Goal: Task Accomplishment & Management: Use online tool/utility

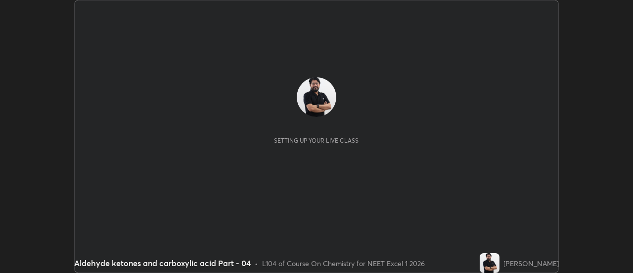
scroll to position [273, 633]
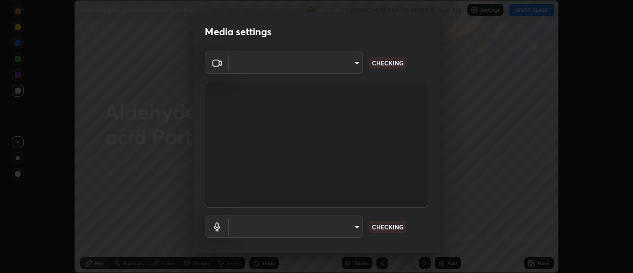
type input "4eebad9fb2b760257747d3faba0537f77ebfd590b97cb0ff6e10e17389be776b"
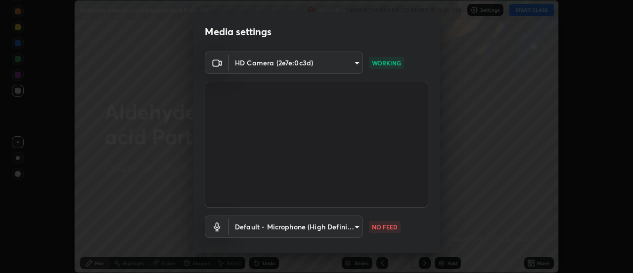
click at [288, 227] on body "Erase all Aldehyde ketones and carboxylic acid Part - 04 Recording WAS SCHEDULE…" at bounding box center [316, 136] width 633 height 273
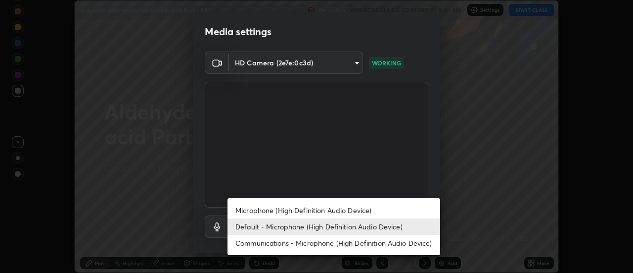
click at [289, 211] on li "Microphone (High Definition Audio Device)" at bounding box center [334, 210] width 213 height 16
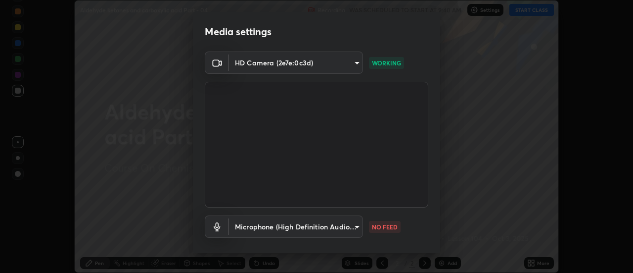
click at [283, 228] on body "Erase all Aldehyde ketones and carboxylic acid Part - 04 Recording WAS SCHEDULE…" at bounding box center [316, 136] width 633 height 273
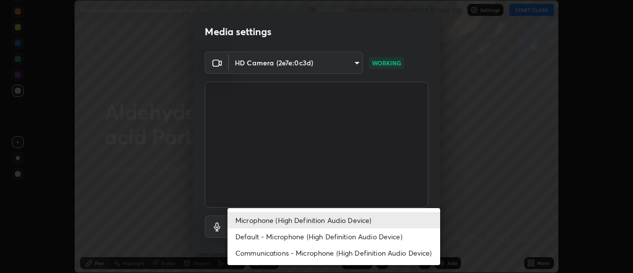
click at [271, 236] on li "Default - Microphone (High Definition Audio Device)" at bounding box center [334, 236] width 213 height 16
type input "default"
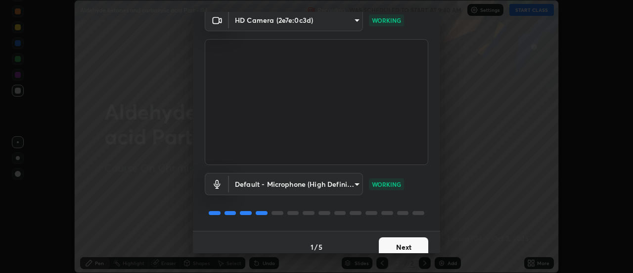
scroll to position [52, 0]
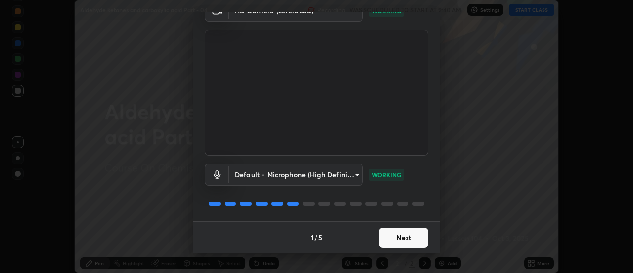
click at [403, 235] on button "Next" at bounding box center [403, 238] width 49 height 20
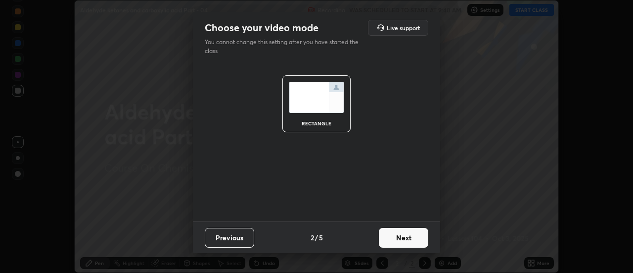
scroll to position [0, 0]
click at [404, 239] on button "Next" at bounding box center [403, 238] width 49 height 20
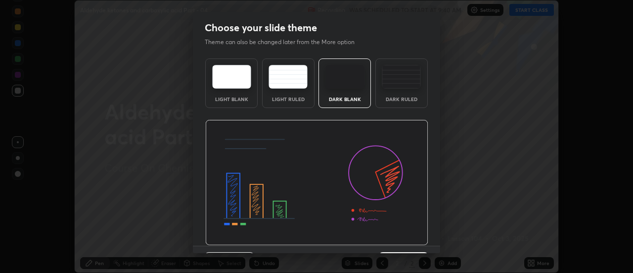
scroll to position [24, 0]
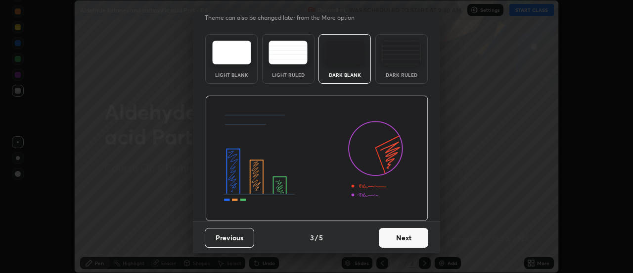
click at [403, 236] on button "Next" at bounding box center [403, 238] width 49 height 20
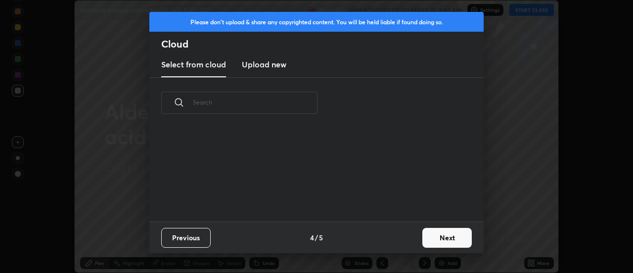
scroll to position [93, 318]
click at [439, 234] on button "Next" at bounding box center [447, 238] width 49 height 20
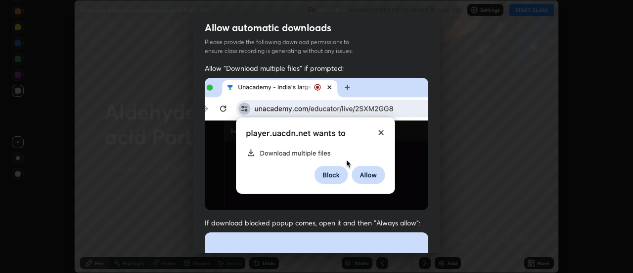
click at [436, 219] on div "Allow "Download multiple files" if prompted: If download blocked popup comes, o…" at bounding box center [316, 271] width 247 height 417
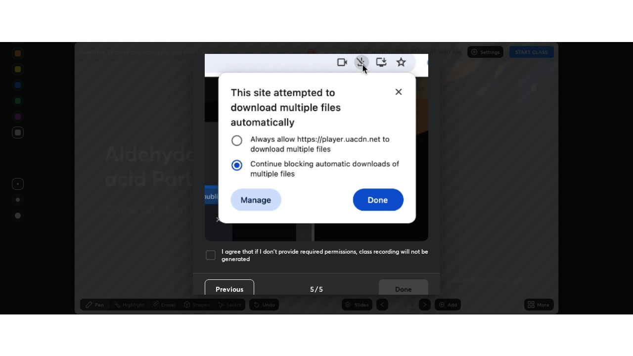
scroll to position [254, 0]
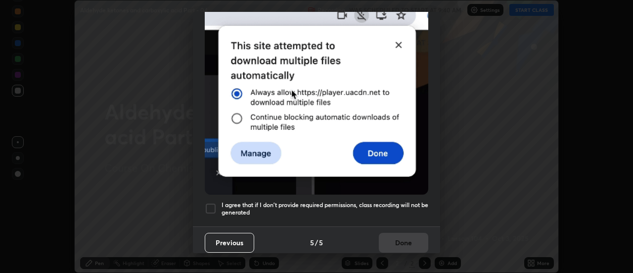
click at [211, 206] on div at bounding box center [211, 208] width 12 height 12
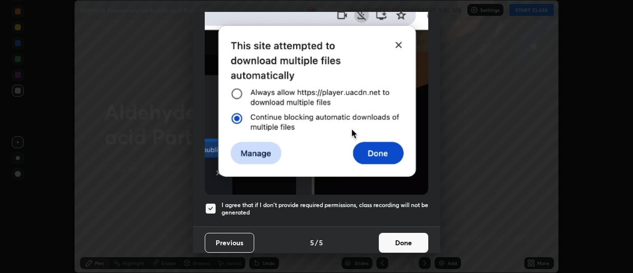
click at [396, 238] on button "Done" at bounding box center [403, 243] width 49 height 20
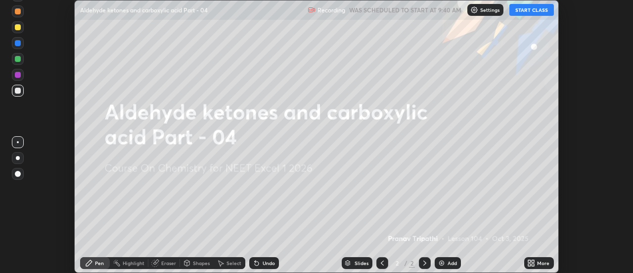
click at [530, 264] on icon at bounding box center [529, 264] width 2 height 2
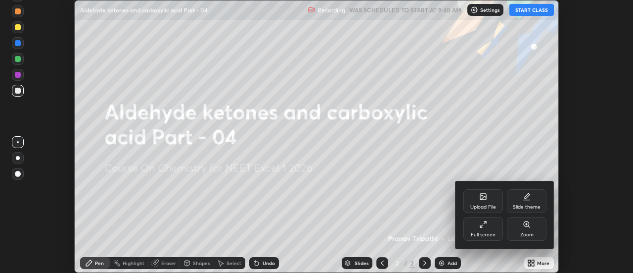
click at [485, 234] on div "Full screen" at bounding box center [483, 234] width 25 height 5
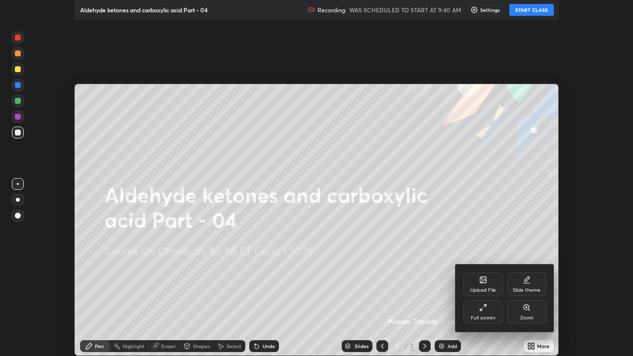
scroll to position [356, 633]
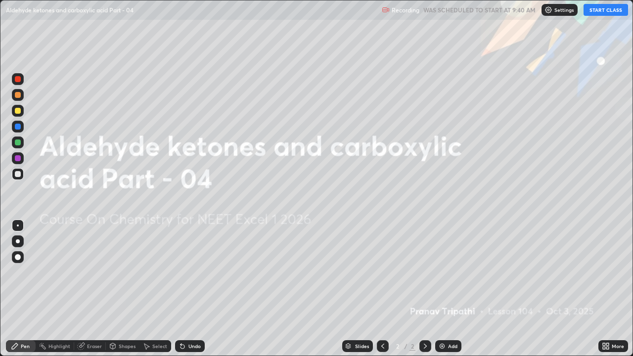
click at [599, 10] on button "START CLASS" at bounding box center [606, 10] width 45 height 12
click at [456, 272] on div "Add" at bounding box center [448, 346] width 26 height 12
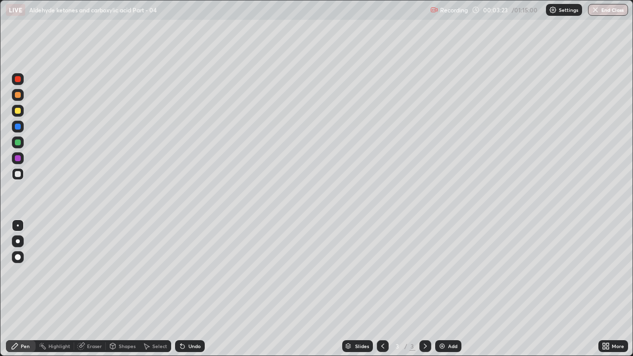
click at [20, 112] on div at bounding box center [18, 111] width 6 height 6
click at [90, 272] on div "Eraser" at bounding box center [94, 346] width 15 height 5
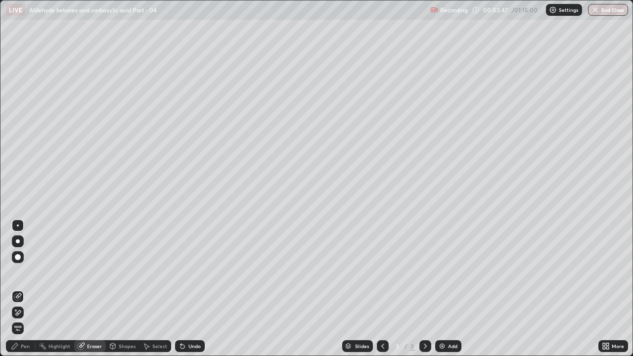
click at [28, 272] on div "Pen" at bounding box center [25, 346] width 9 height 5
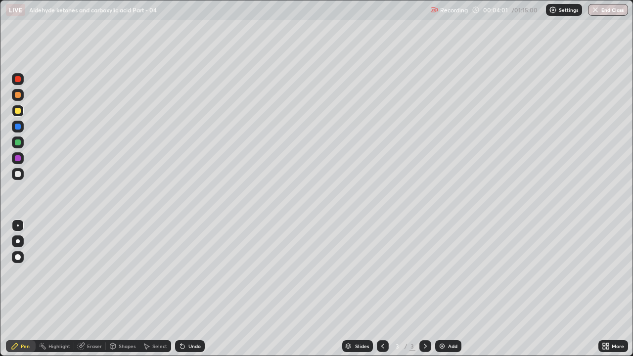
click at [21, 128] on div at bounding box center [18, 127] width 12 height 12
click at [19, 141] on div at bounding box center [18, 143] width 6 height 6
click at [18, 95] on div at bounding box center [18, 95] width 6 height 6
click at [449, 272] on div "Add" at bounding box center [452, 346] width 9 height 5
click at [22, 176] on div at bounding box center [18, 174] width 12 height 12
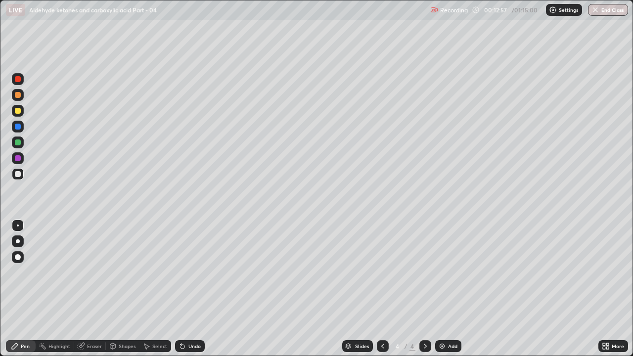
click at [19, 109] on div at bounding box center [18, 111] width 6 height 6
click at [91, 272] on div "Eraser" at bounding box center [94, 346] width 15 height 5
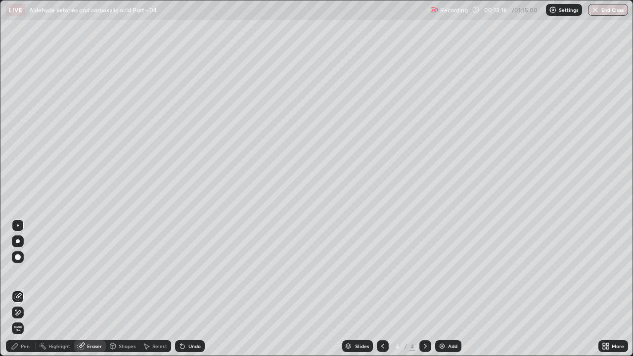
click at [26, 272] on div "Pen" at bounding box center [25, 346] width 9 height 5
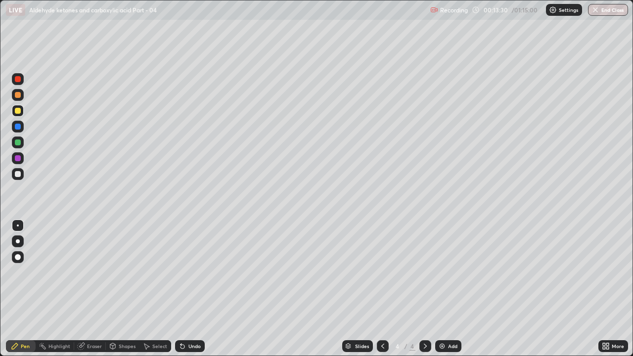
click at [17, 156] on div at bounding box center [18, 158] width 6 height 6
click at [19, 110] on div at bounding box center [18, 111] width 6 height 6
click at [20, 97] on div at bounding box center [18, 95] width 6 height 6
click at [450, 272] on div "Add" at bounding box center [452, 346] width 9 height 5
click at [19, 174] on div at bounding box center [18, 174] width 6 height 6
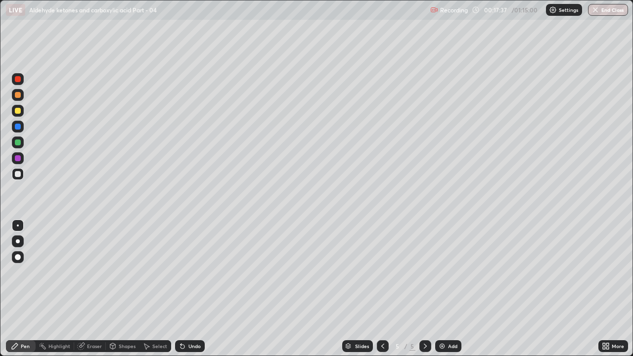
click at [19, 144] on div at bounding box center [18, 143] width 6 height 6
click at [381, 272] on icon at bounding box center [383, 346] width 8 height 8
click at [430, 272] on div at bounding box center [426, 346] width 12 height 12
click at [383, 272] on icon at bounding box center [383, 346] width 8 height 8
click at [425, 272] on icon at bounding box center [426, 346] width 8 height 8
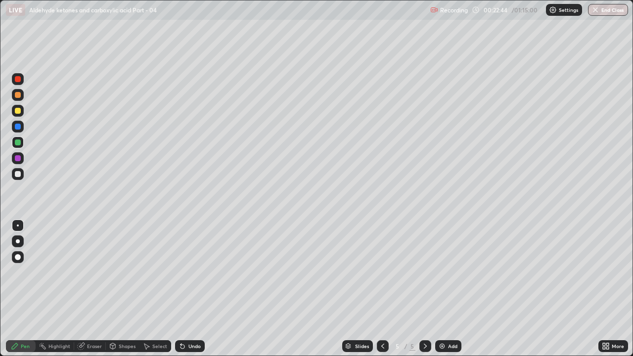
click at [19, 95] on div at bounding box center [18, 95] width 6 height 6
click at [94, 272] on div "Eraser" at bounding box center [94, 346] width 15 height 5
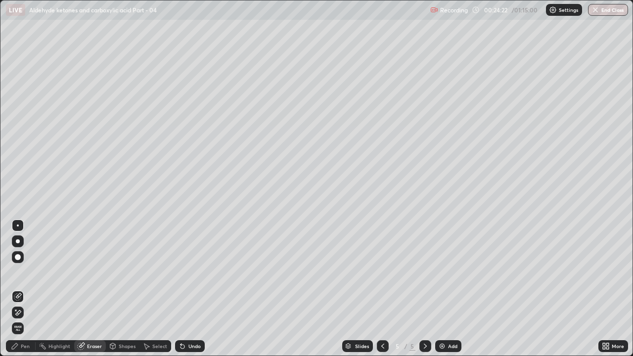
click at [27, 272] on div "Pen" at bounding box center [21, 346] width 30 height 12
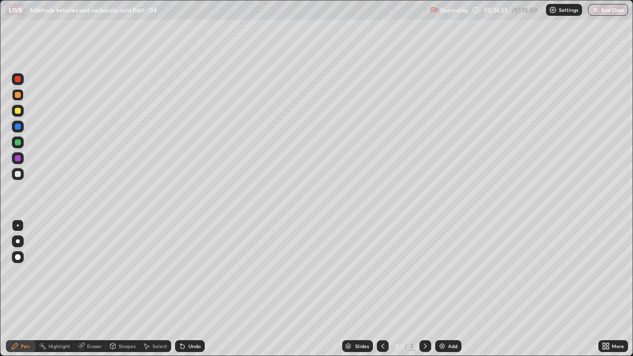
click at [22, 146] on div at bounding box center [18, 143] width 12 height 12
click at [23, 176] on div at bounding box center [18, 174] width 12 height 12
click at [19, 158] on div at bounding box center [18, 158] width 6 height 6
click at [447, 272] on div "Add" at bounding box center [448, 346] width 26 height 12
click at [18, 174] on div at bounding box center [18, 174] width 6 height 6
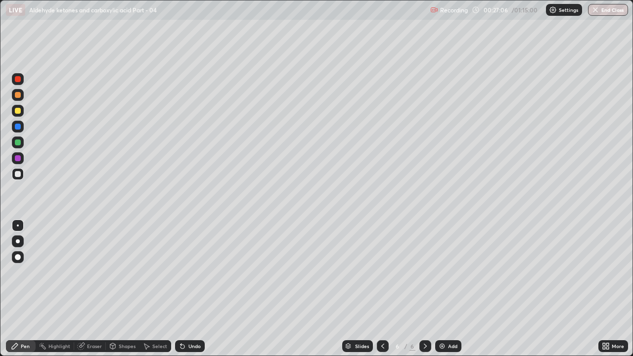
click at [17, 113] on div at bounding box center [18, 111] width 6 height 6
click at [22, 144] on div at bounding box center [18, 143] width 12 height 12
click at [94, 272] on div "Eraser" at bounding box center [94, 346] width 15 height 5
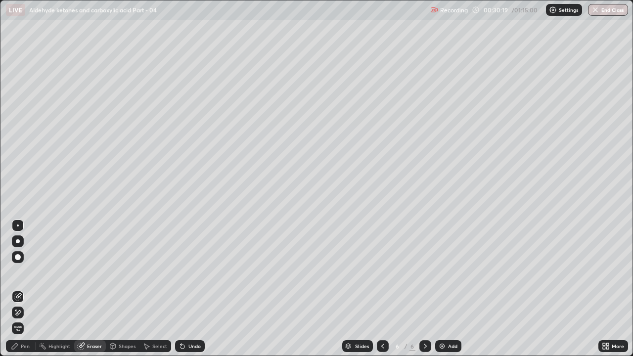
click at [26, 272] on div "Pen" at bounding box center [25, 346] width 9 height 5
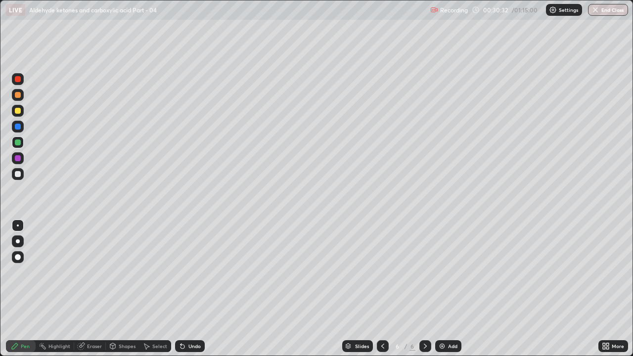
click at [448, 272] on div "Add" at bounding box center [448, 346] width 26 height 12
click at [382, 272] on icon at bounding box center [383, 346] width 3 height 5
click at [429, 272] on div at bounding box center [426, 346] width 12 height 12
click at [19, 96] on div at bounding box center [18, 95] width 6 height 6
click at [90, 272] on div "Eraser" at bounding box center [94, 346] width 15 height 5
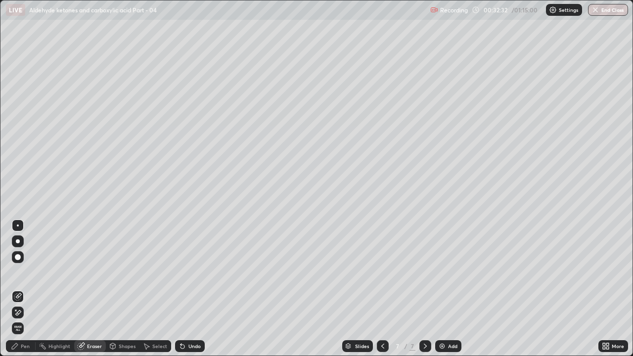
click at [24, 272] on div "Pen" at bounding box center [25, 346] width 9 height 5
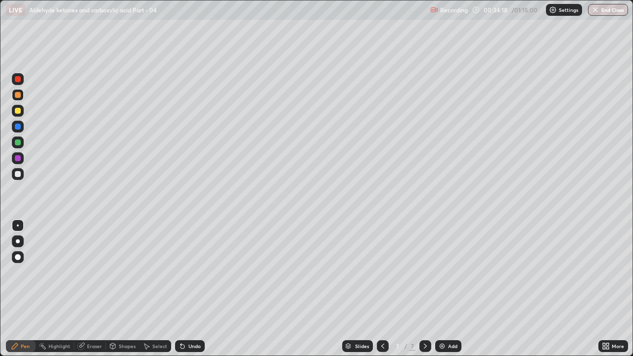
click at [18, 158] on div at bounding box center [18, 158] width 6 height 6
click at [19, 175] on div at bounding box center [18, 174] width 6 height 6
click at [94, 272] on div "Eraser" at bounding box center [94, 346] width 15 height 5
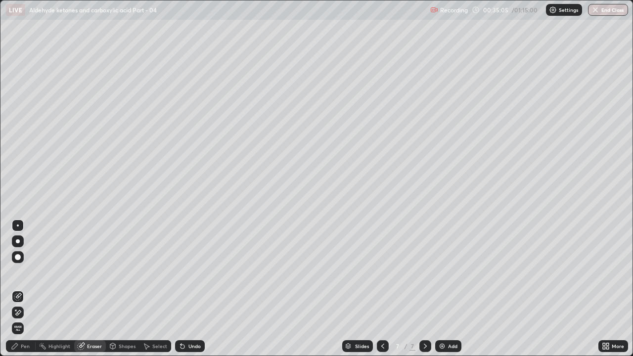
click at [26, 272] on div "Pen" at bounding box center [25, 346] width 9 height 5
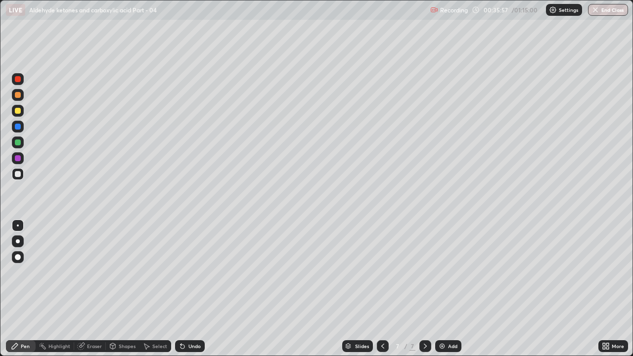
click at [17, 95] on div at bounding box center [18, 95] width 6 height 6
click at [86, 272] on div "Eraser" at bounding box center [90, 346] width 32 height 12
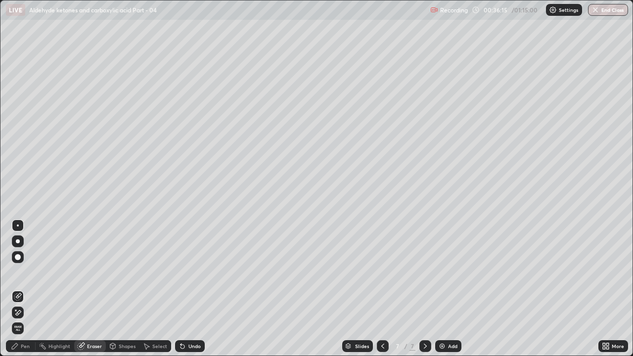
click at [18, 272] on div "Pen" at bounding box center [21, 346] width 30 height 12
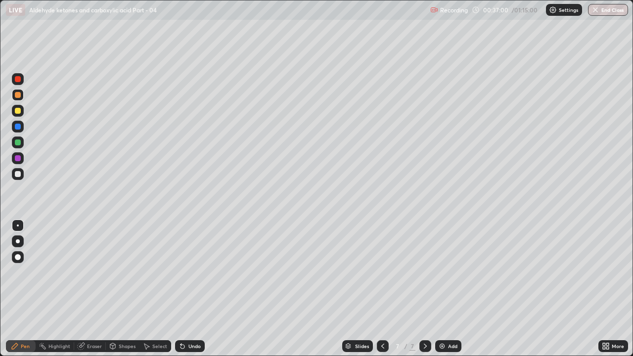
click at [456, 272] on div "Add" at bounding box center [452, 346] width 9 height 5
click at [380, 272] on div at bounding box center [383, 346] width 12 height 12
click at [424, 272] on icon at bounding box center [425, 346] width 3 height 5
click at [382, 272] on icon at bounding box center [383, 346] width 8 height 8
click at [380, 272] on icon at bounding box center [383, 346] width 8 height 8
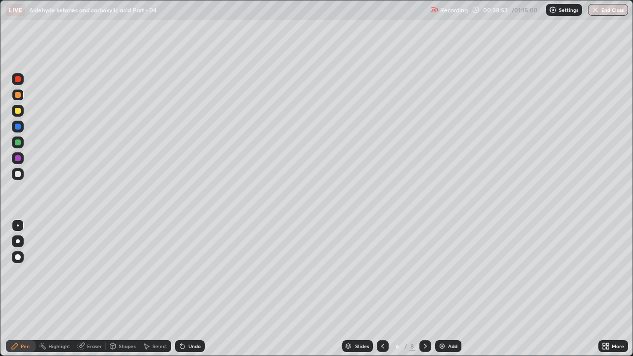
click at [383, 272] on icon at bounding box center [383, 346] width 8 height 8
click at [424, 272] on icon at bounding box center [426, 346] width 8 height 8
click at [18, 82] on div at bounding box center [18, 79] width 6 height 6
click at [421, 272] on div at bounding box center [426, 346] width 12 height 20
click at [381, 272] on icon at bounding box center [383, 346] width 8 height 8
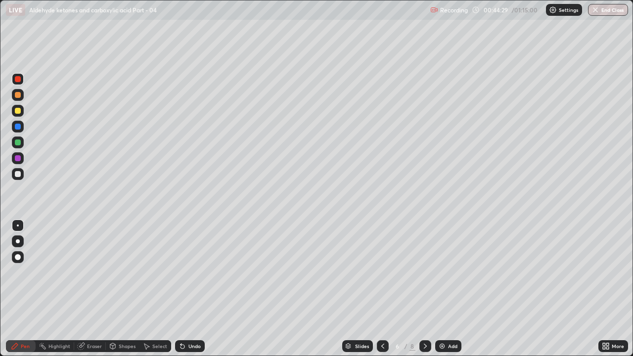
click at [425, 272] on icon at bounding box center [426, 346] width 8 height 8
click at [426, 272] on icon at bounding box center [426, 346] width 8 height 8
click at [92, 272] on div "Eraser" at bounding box center [90, 346] width 32 height 12
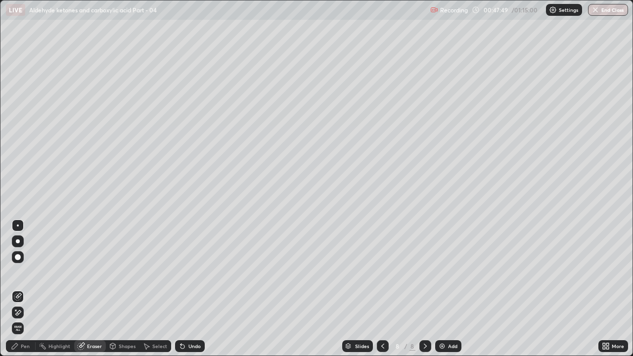
click at [28, 272] on div "Pen" at bounding box center [21, 346] width 30 height 12
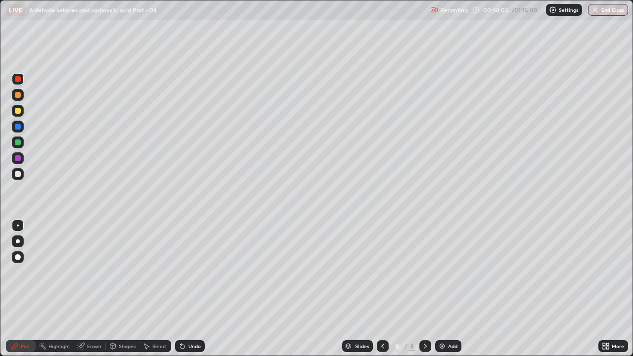
click at [15, 145] on div at bounding box center [18, 143] width 12 height 12
click at [90, 272] on div "Eraser" at bounding box center [94, 346] width 15 height 5
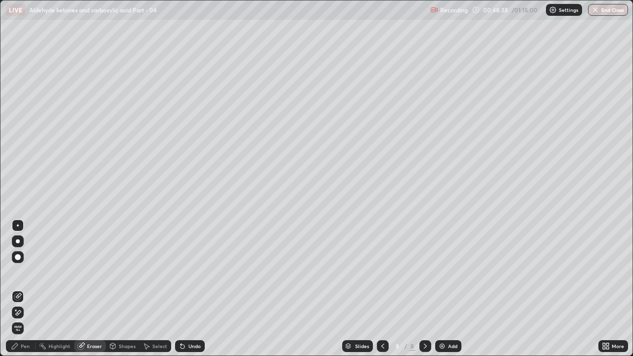
click at [24, 272] on div "Pen" at bounding box center [25, 346] width 9 height 5
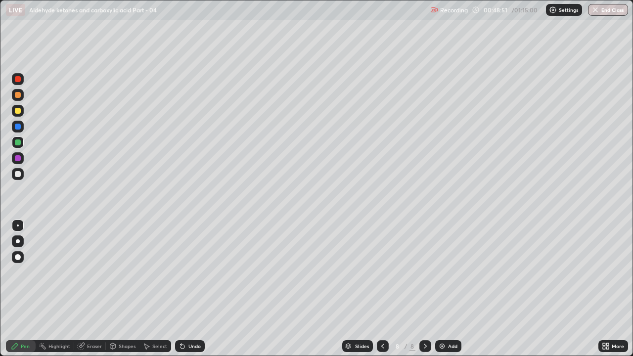
click at [94, 272] on div "Eraser" at bounding box center [90, 346] width 32 height 12
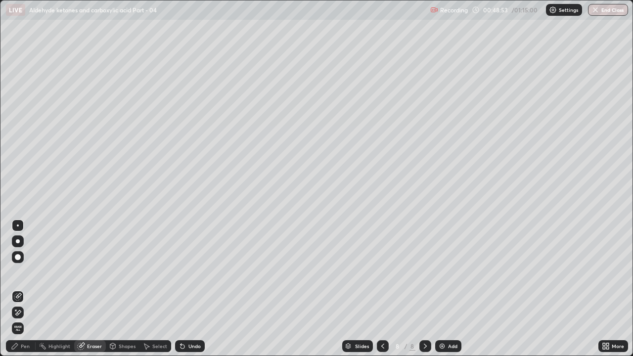
click at [26, 272] on div "Pen" at bounding box center [21, 346] width 30 height 12
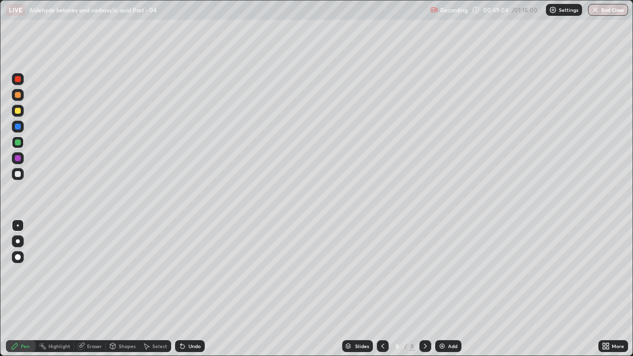
click at [86, 272] on div "Eraser" at bounding box center [90, 346] width 32 height 12
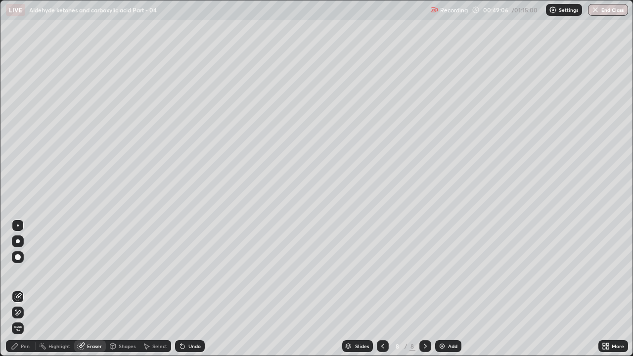
click at [20, 272] on div "Pen" at bounding box center [21, 346] width 30 height 12
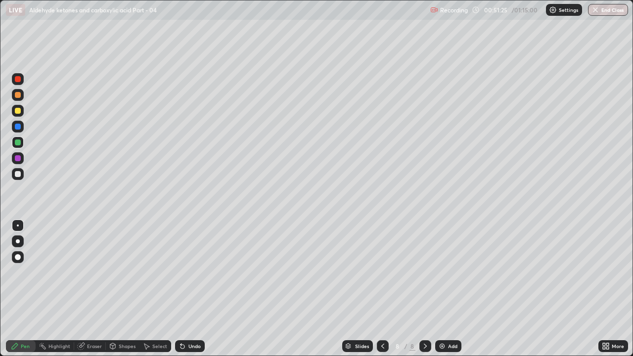
click at [16, 112] on div at bounding box center [18, 111] width 6 height 6
click at [15, 174] on div at bounding box center [18, 174] width 6 height 6
click at [19, 96] on div at bounding box center [18, 95] width 6 height 6
click at [93, 272] on div "Eraser" at bounding box center [94, 346] width 15 height 5
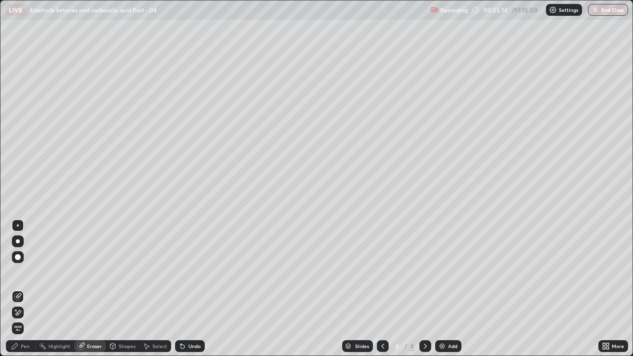
click at [24, 272] on div "Pen" at bounding box center [21, 346] width 30 height 12
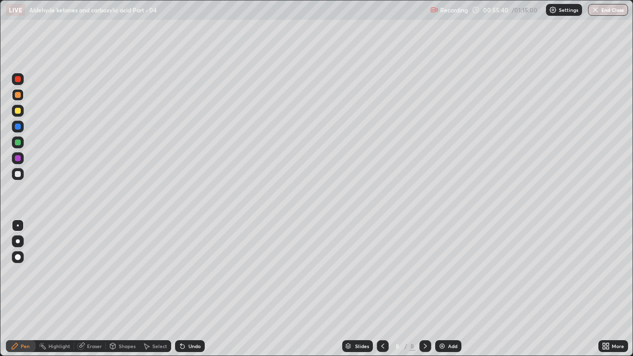
click at [20, 174] on div at bounding box center [18, 174] width 6 height 6
click at [446, 272] on div "Add" at bounding box center [448, 346] width 26 height 12
click at [19, 143] on div at bounding box center [18, 143] width 6 height 6
click at [452, 272] on div "Add" at bounding box center [452, 346] width 9 height 5
click at [90, 272] on div "Eraser" at bounding box center [94, 346] width 15 height 5
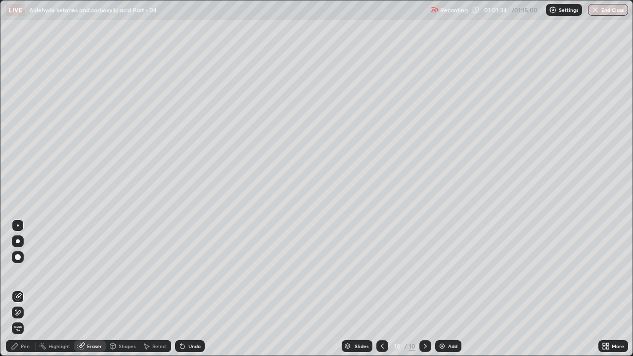
click at [20, 272] on div "Pen" at bounding box center [21, 346] width 30 height 12
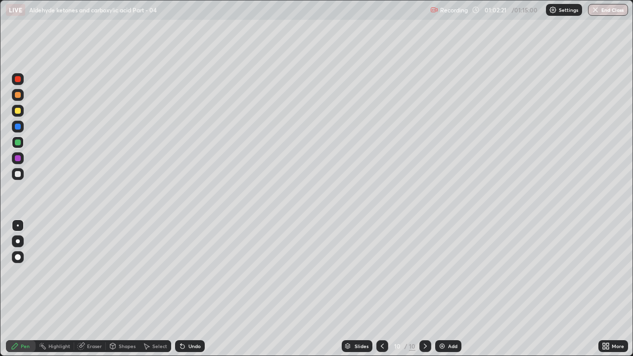
click at [16, 172] on div at bounding box center [18, 174] width 6 height 6
click at [17, 113] on div at bounding box center [18, 111] width 6 height 6
click at [18, 158] on div at bounding box center [18, 158] width 6 height 6
click at [92, 272] on div "Eraser" at bounding box center [94, 346] width 15 height 5
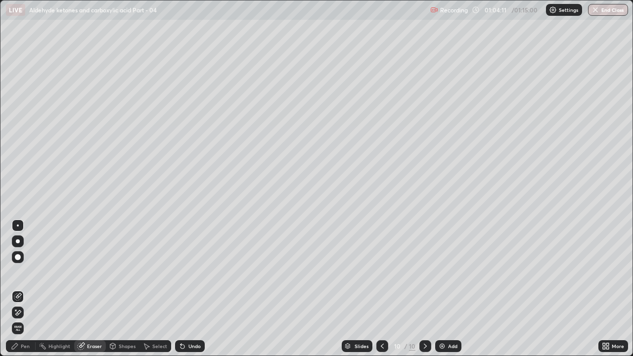
click at [27, 272] on div "Pen" at bounding box center [25, 346] width 9 height 5
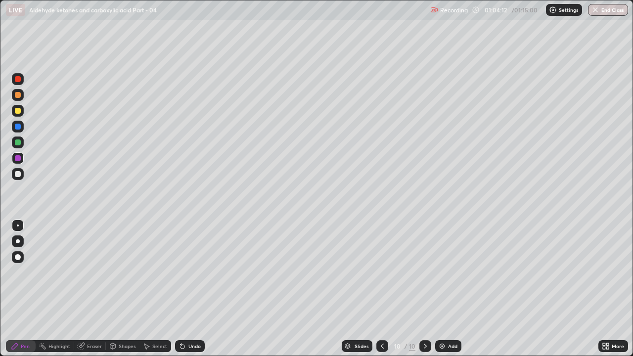
click at [19, 94] on div at bounding box center [18, 95] width 6 height 6
click at [20, 81] on div at bounding box center [18, 79] width 6 height 6
click at [17, 141] on div at bounding box center [18, 143] width 6 height 6
click at [96, 272] on div "Eraser" at bounding box center [90, 346] width 32 height 12
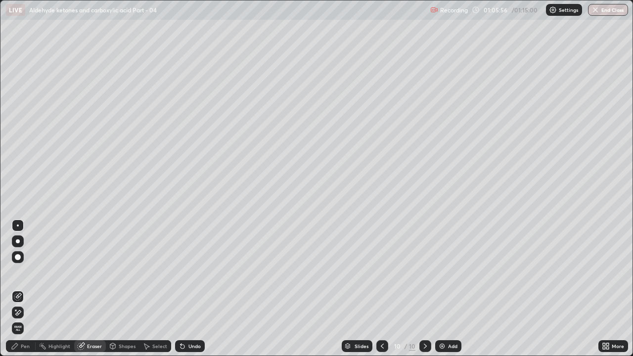
click at [27, 272] on div "Pen" at bounding box center [21, 346] width 30 height 12
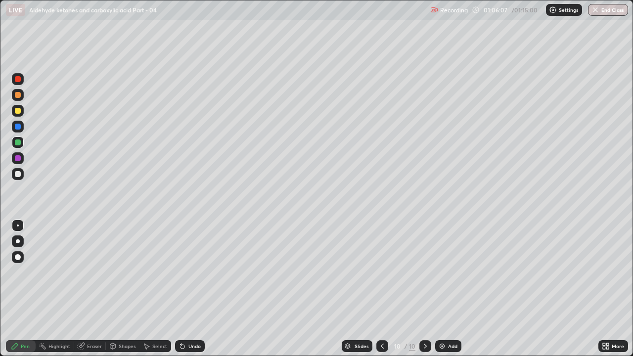
click at [95, 272] on div "Eraser" at bounding box center [94, 346] width 15 height 5
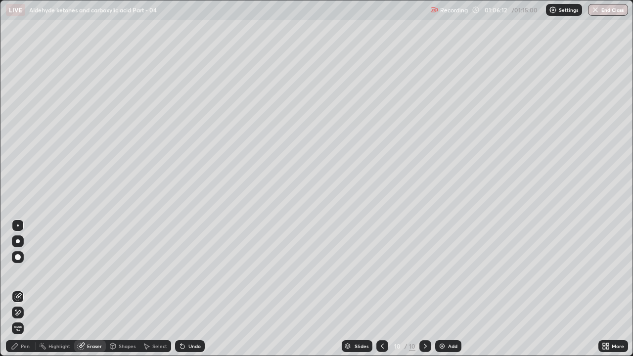
click at [23, 272] on div "Pen" at bounding box center [21, 346] width 30 height 12
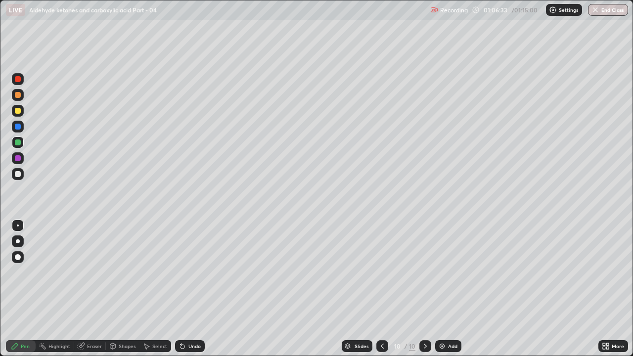
click at [17, 78] on div at bounding box center [18, 79] width 6 height 6
click at [18, 174] on div at bounding box center [18, 174] width 6 height 6
click at [447, 272] on div "Add" at bounding box center [448, 346] width 26 height 12
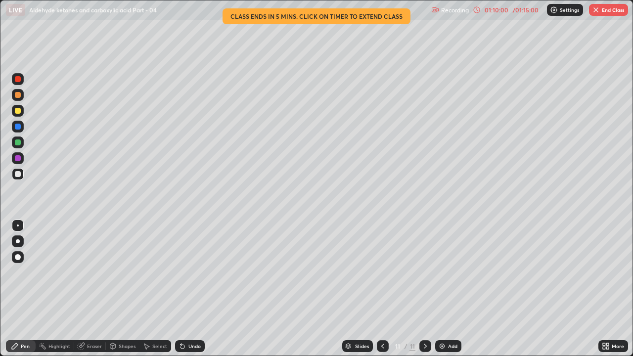
click at [18, 143] on div at bounding box center [18, 143] width 6 height 6
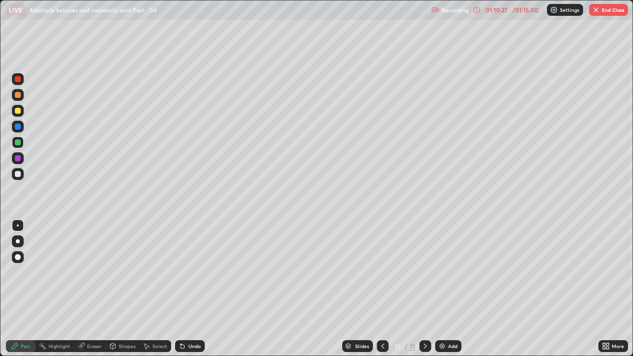
click at [18, 128] on div at bounding box center [18, 127] width 6 height 6
click at [22, 143] on div at bounding box center [18, 143] width 12 height 12
click at [17, 109] on div at bounding box center [18, 111] width 6 height 6
click at [19, 143] on div at bounding box center [18, 143] width 6 height 6
click at [93, 272] on div "Eraser" at bounding box center [94, 346] width 15 height 5
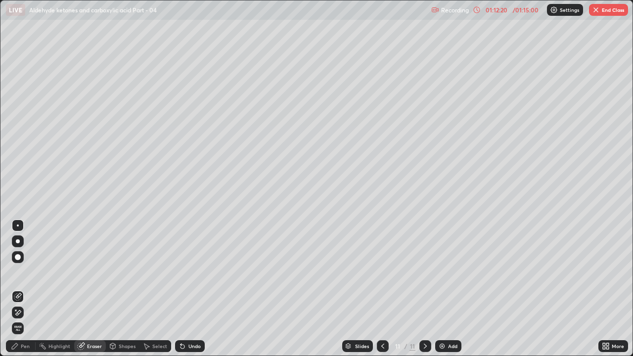
click at [24, 272] on div "Pen" at bounding box center [25, 346] width 9 height 5
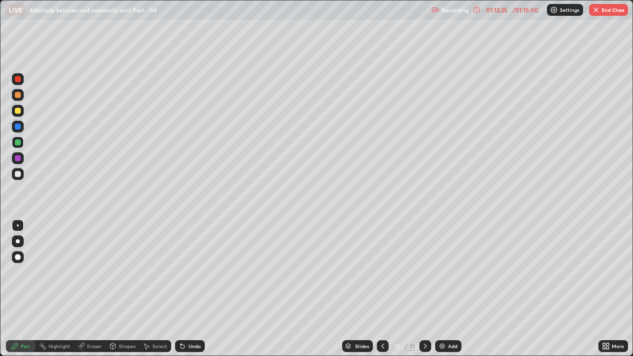
click at [93, 272] on div "Eraser" at bounding box center [94, 346] width 15 height 5
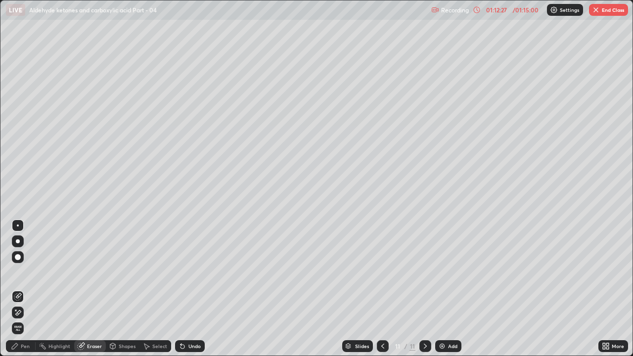
click at [25, 272] on div "Pen" at bounding box center [25, 346] width 9 height 5
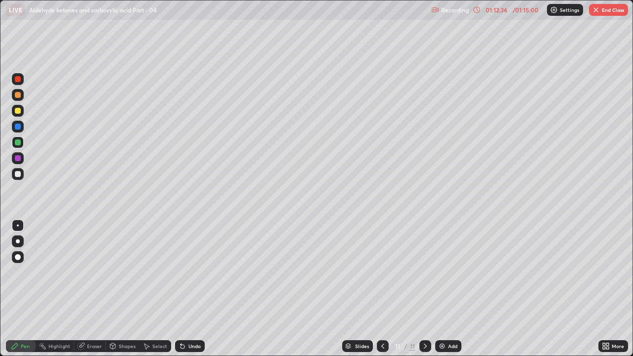
click at [18, 112] on div at bounding box center [18, 111] width 6 height 6
click at [18, 158] on div at bounding box center [18, 158] width 6 height 6
click at [93, 272] on div "Eraser" at bounding box center [90, 346] width 32 height 12
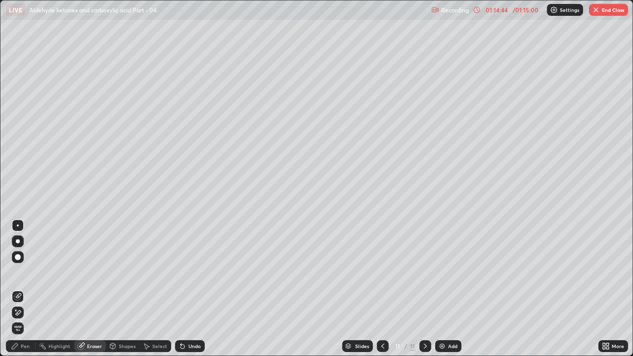
click at [23, 272] on div "Pen" at bounding box center [21, 346] width 30 height 12
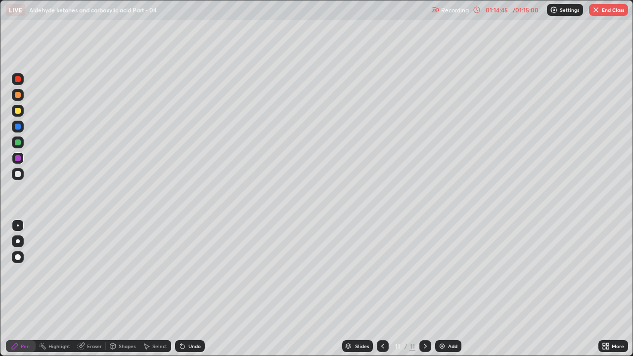
click at [20, 79] on div at bounding box center [18, 79] width 6 height 6
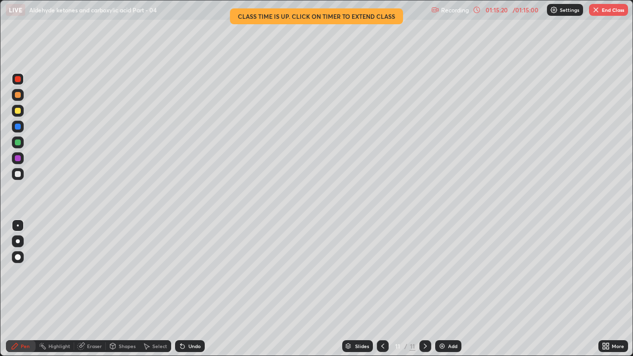
click at [20, 95] on div at bounding box center [18, 95] width 6 height 6
click at [21, 83] on div at bounding box center [18, 79] width 12 height 12
click at [604, 8] on button "End Class" at bounding box center [608, 10] width 39 height 12
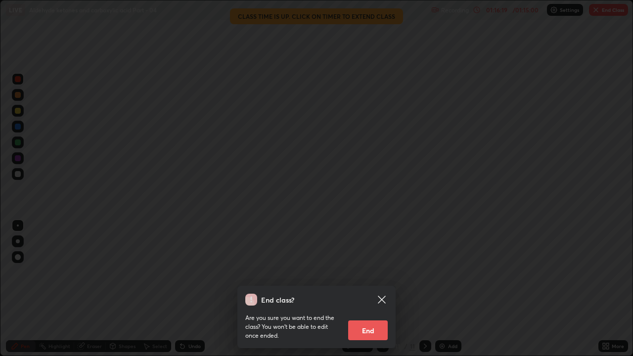
click at [365, 272] on button "End" at bounding box center [368, 331] width 40 height 20
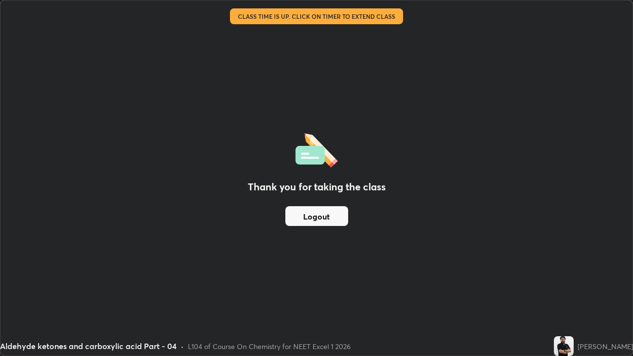
click at [323, 216] on button "Logout" at bounding box center [317, 216] width 63 height 20
